Goal: Navigation & Orientation: Find specific page/section

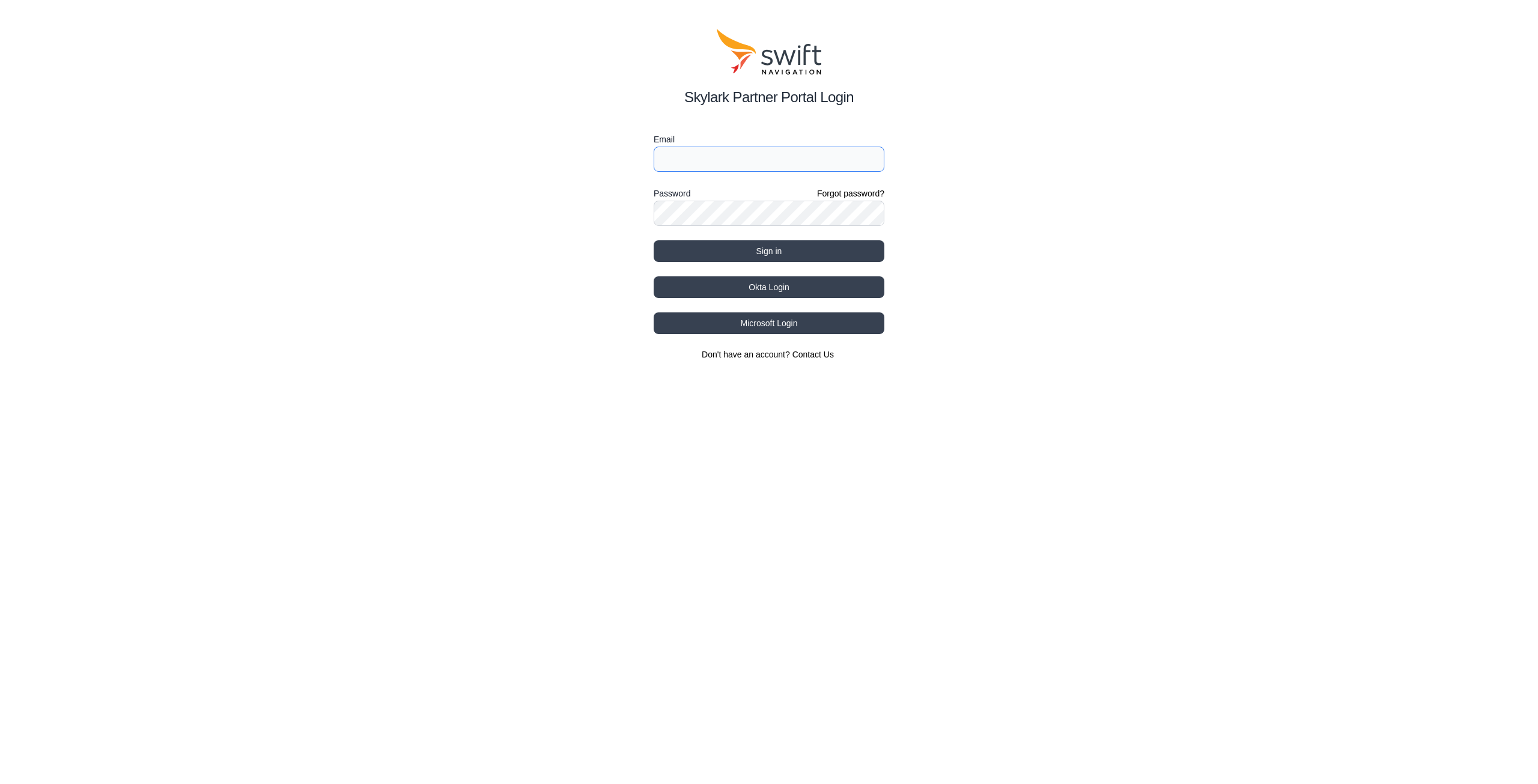
click at [751, 154] on input "Email" at bounding box center [768, 159] width 230 height 25
click at [757, 159] on input "Email" at bounding box center [768, 159] width 230 height 25
type input "[PERSON_NAME][EMAIL_ADDRESS][DOMAIN_NAME]"
click at [793, 250] on button "Sign in" at bounding box center [768, 251] width 230 height 22
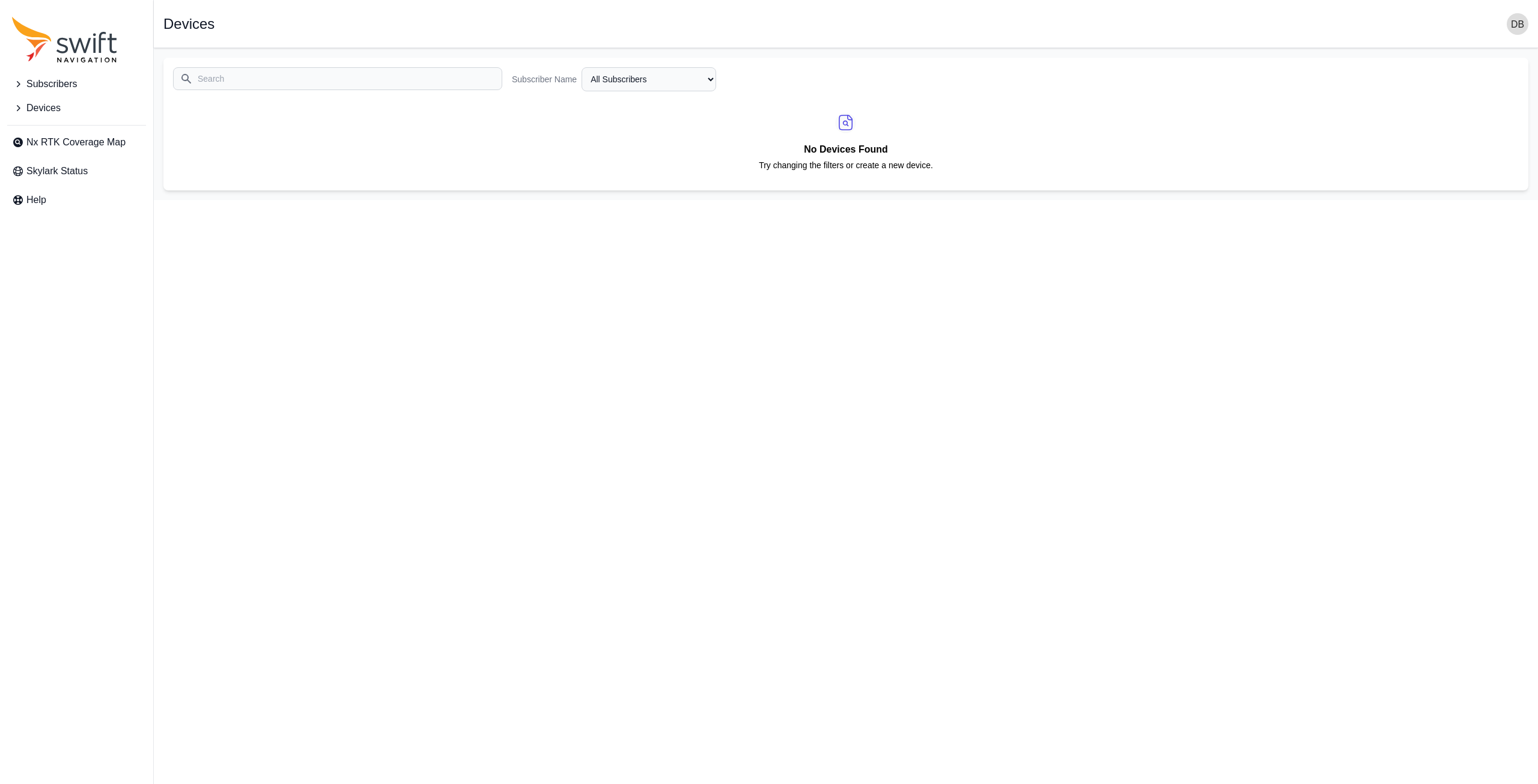
click at [25, 112] on button "Devices" at bounding box center [76, 108] width 139 height 24
click at [34, 126] on span "View Devices" at bounding box center [51, 132] width 77 height 15
click at [17, 78] on button "Subscribers" at bounding box center [76, 84] width 139 height 24
click at [38, 108] on span "View Subscribers" at bounding box center [59, 108] width 93 height 15
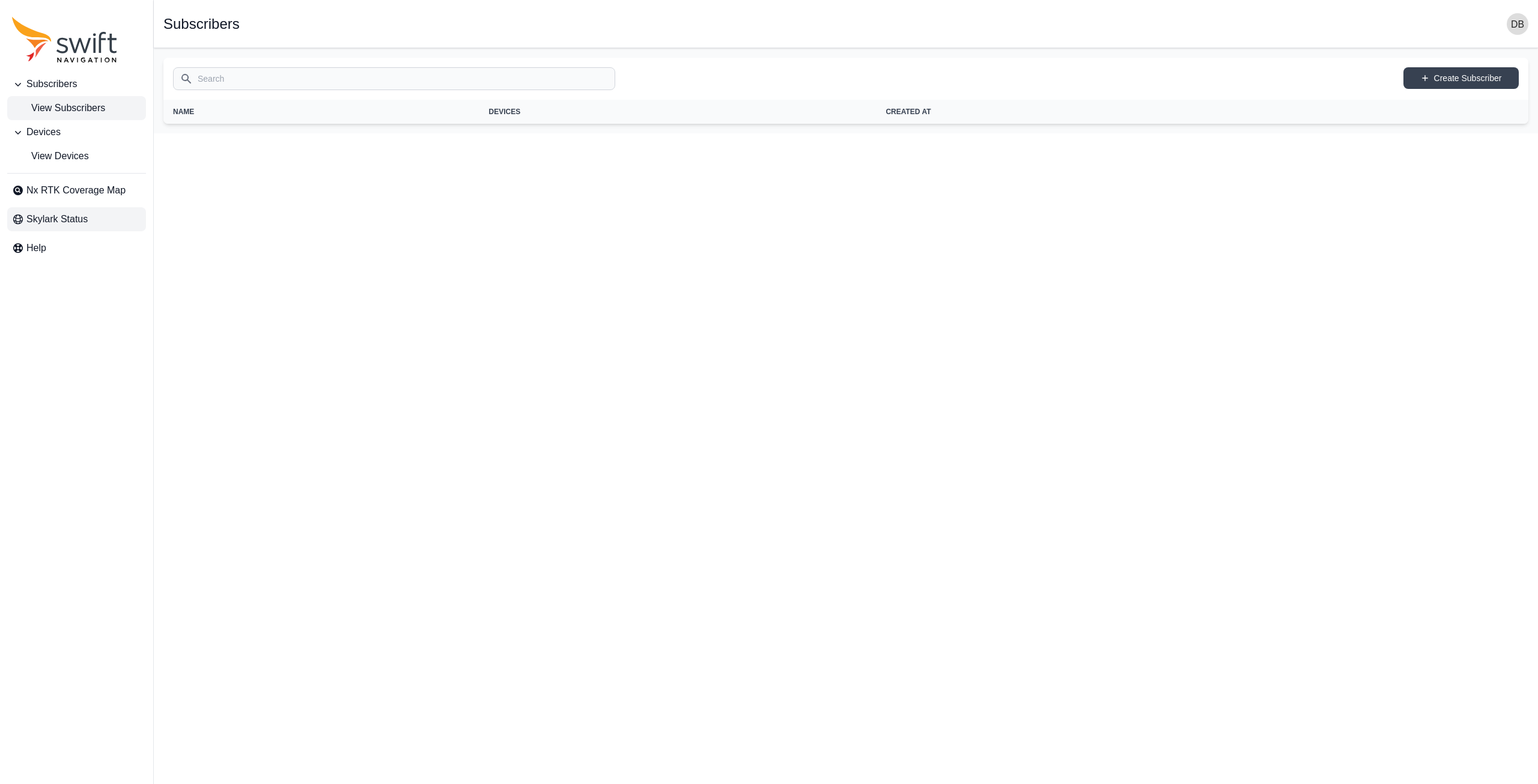
click at [81, 219] on span "Skylark Status" at bounding box center [57, 219] width 62 height 15
click at [1122, 133] on html "Subscribers View Subscribers Devices View Devices Nx RTK Coverage Map Skylark S…" at bounding box center [769, 66] width 1538 height 133
click at [90, 159] on link "View Devices" at bounding box center [76, 156] width 139 height 24
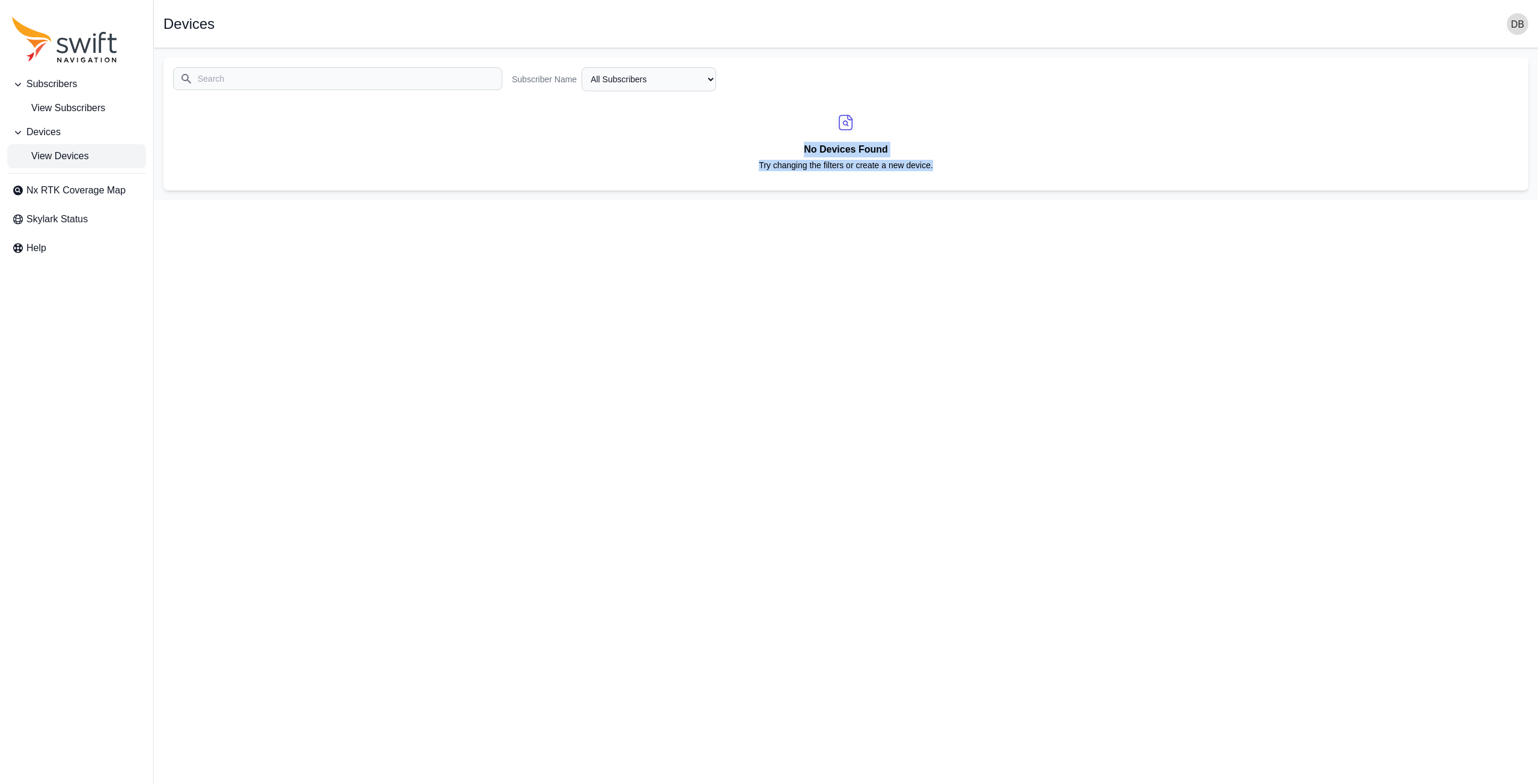
drag, startPoint x: 1007, startPoint y: 250, endPoint x: 1115, endPoint y: 261, distance: 108.6
click at [1115, 200] on html "Subscribers View Subscribers Devices View Devices Nx RTK Coverage Map Skylark S…" at bounding box center [769, 100] width 1538 height 200
click at [949, 141] on div "No Devices Found Try changing the filters or create a new device." at bounding box center [846, 141] width 1365 height 80
drag, startPoint x: 653, startPoint y: 124, endPoint x: 1026, endPoint y: 280, distance: 404.3
click at [1026, 200] on html "Subscribers View Subscribers Devices View Devices Nx RTK Coverage Map Skylark S…" at bounding box center [769, 100] width 1538 height 200
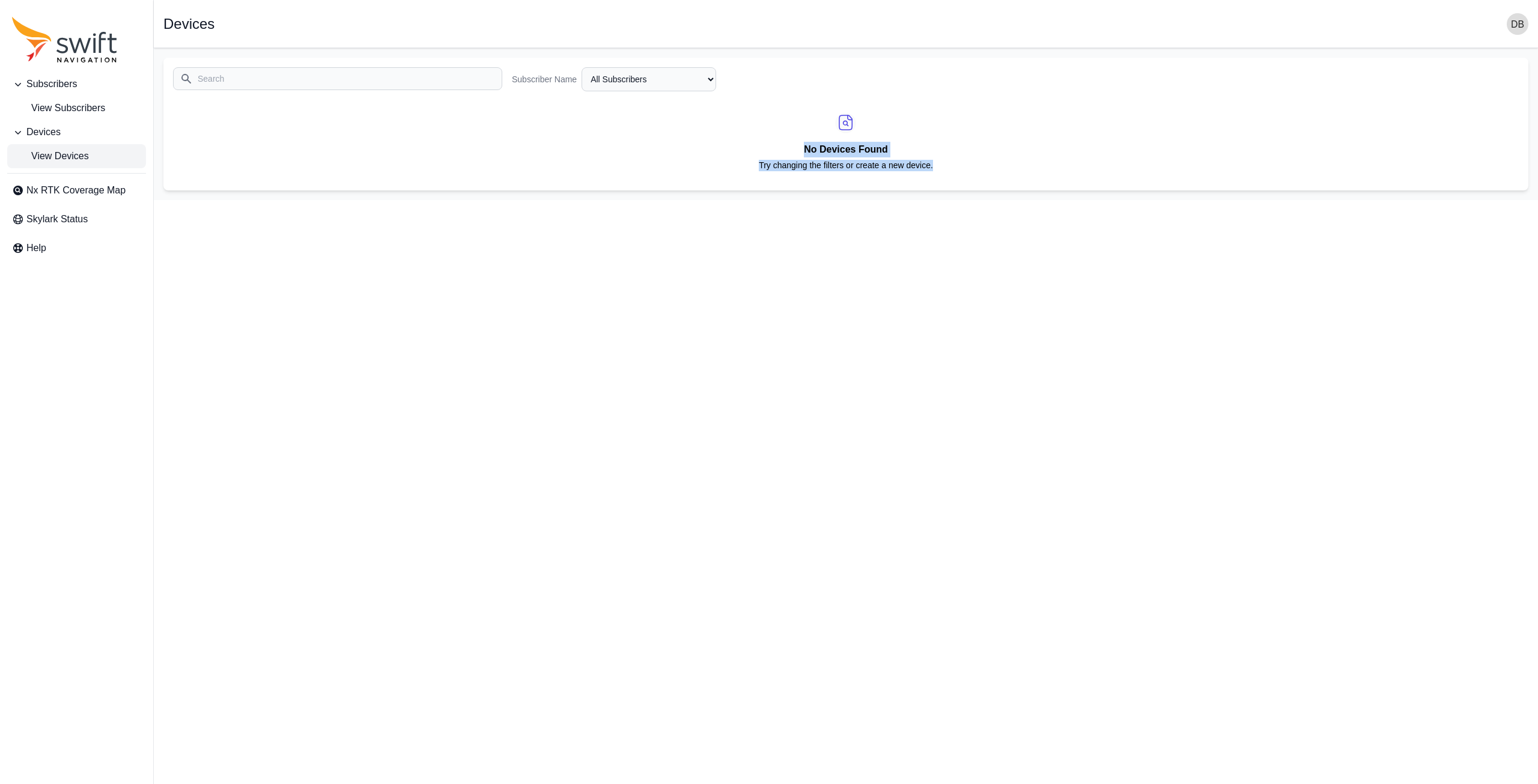
click at [1026, 200] on html "Subscribers View Subscribers Devices View Devices Nx RTK Coverage Map Skylark S…" at bounding box center [769, 100] width 1538 height 200
click at [71, 103] on span "View Subscribers" at bounding box center [59, 108] width 93 height 15
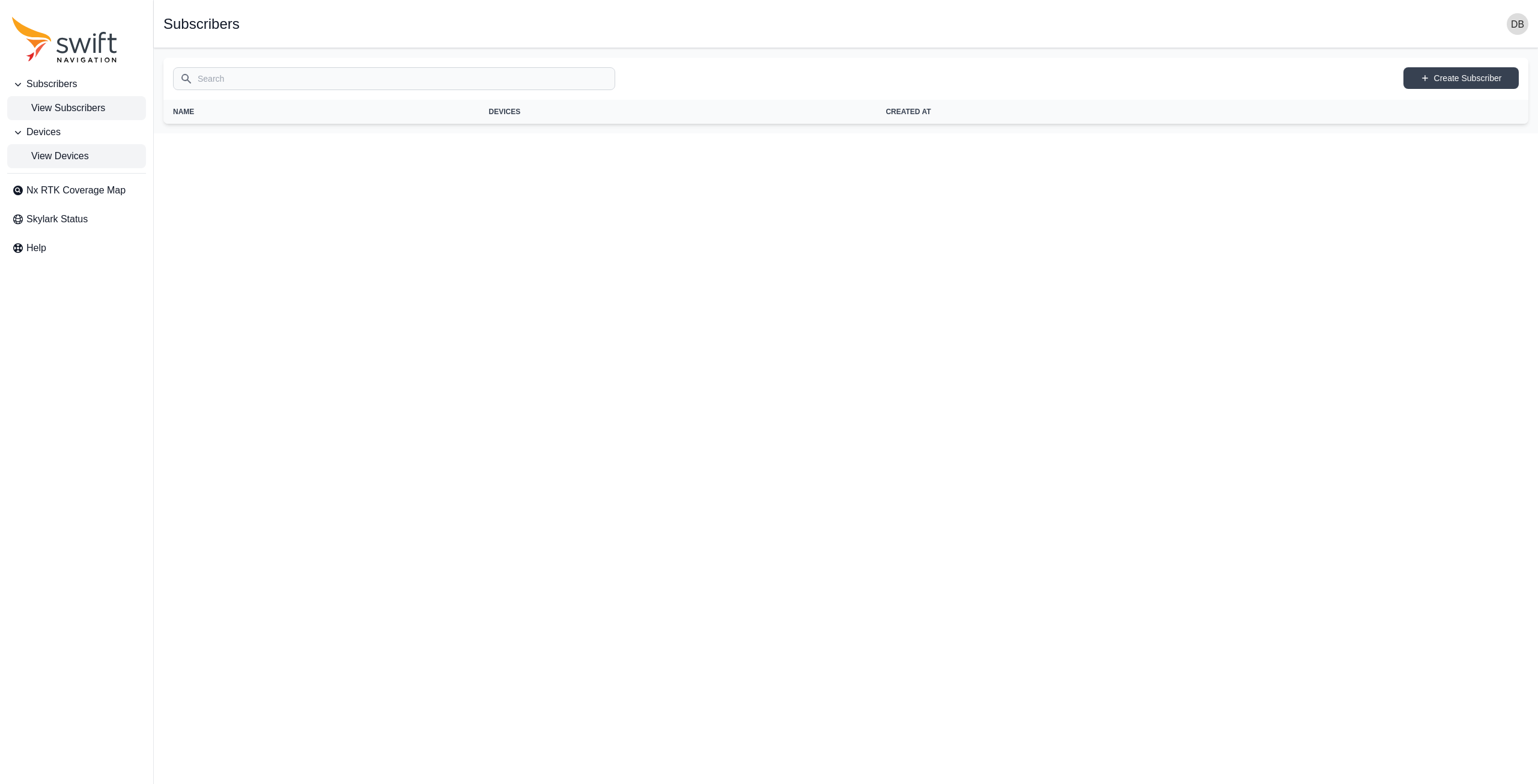
click at [73, 162] on span "View Devices" at bounding box center [51, 156] width 77 height 15
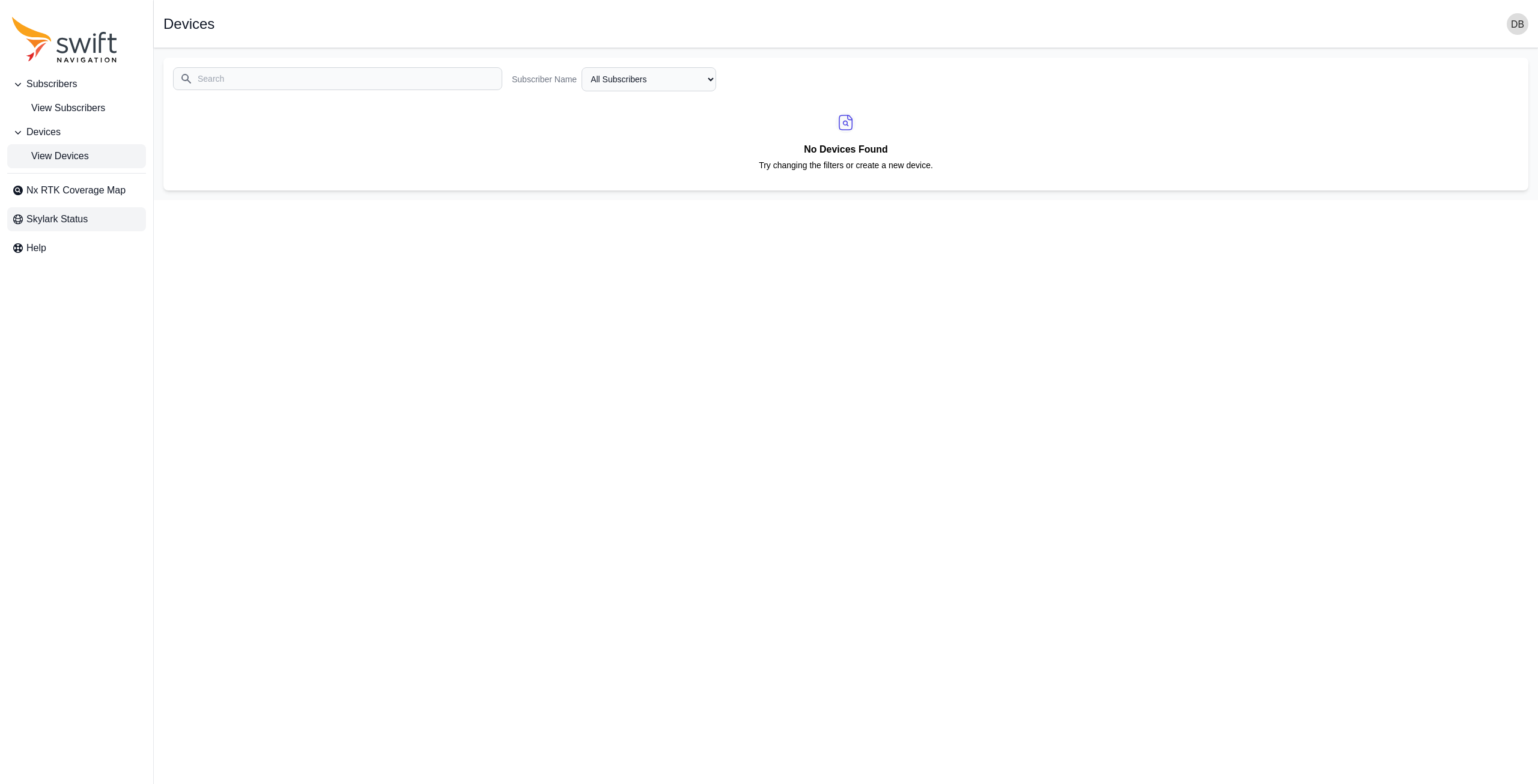
click at [79, 214] on span "Skylark Status" at bounding box center [57, 219] width 62 height 15
click at [53, 187] on span "Nx RTK Coverage Map" at bounding box center [76, 190] width 99 height 15
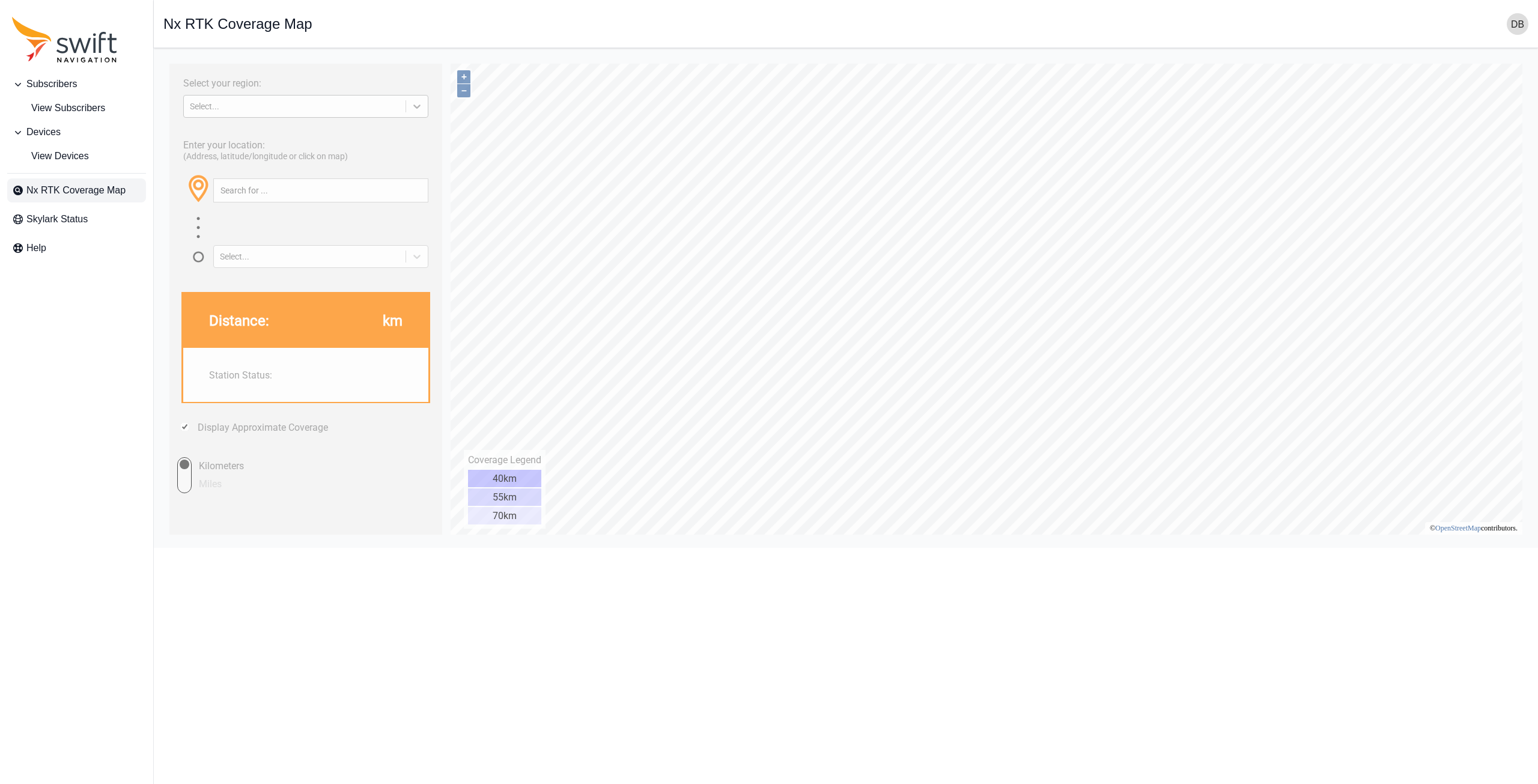
click at [418, 106] on icon at bounding box center [417, 106] width 12 height 12
click at [312, 152] on div "[GEOGRAPHIC_DATA]" at bounding box center [306, 153] width 245 height 19
click at [80, 288] on div "Subscribers View Subscribers Devices View Devices Nx RTK Coverage Map Skylark S…" at bounding box center [76, 392] width 153 height 784
